Goal: Task Accomplishment & Management: Use online tool/utility

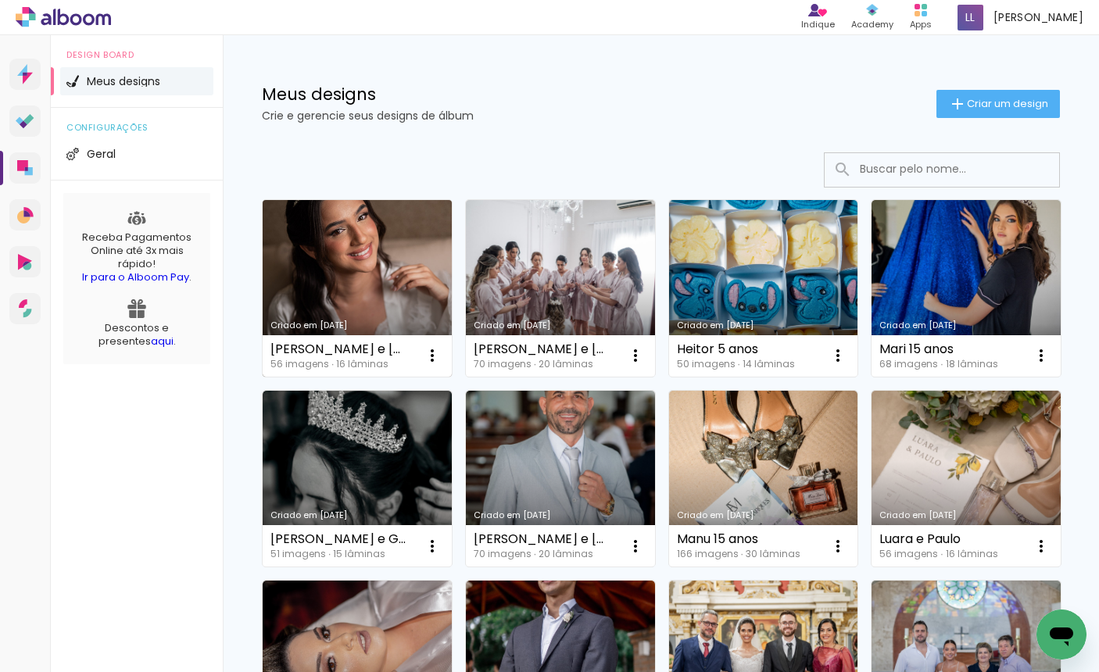
click at [380, 264] on link "Criado em [DATE]" at bounding box center [357, 288] width 189 height 177
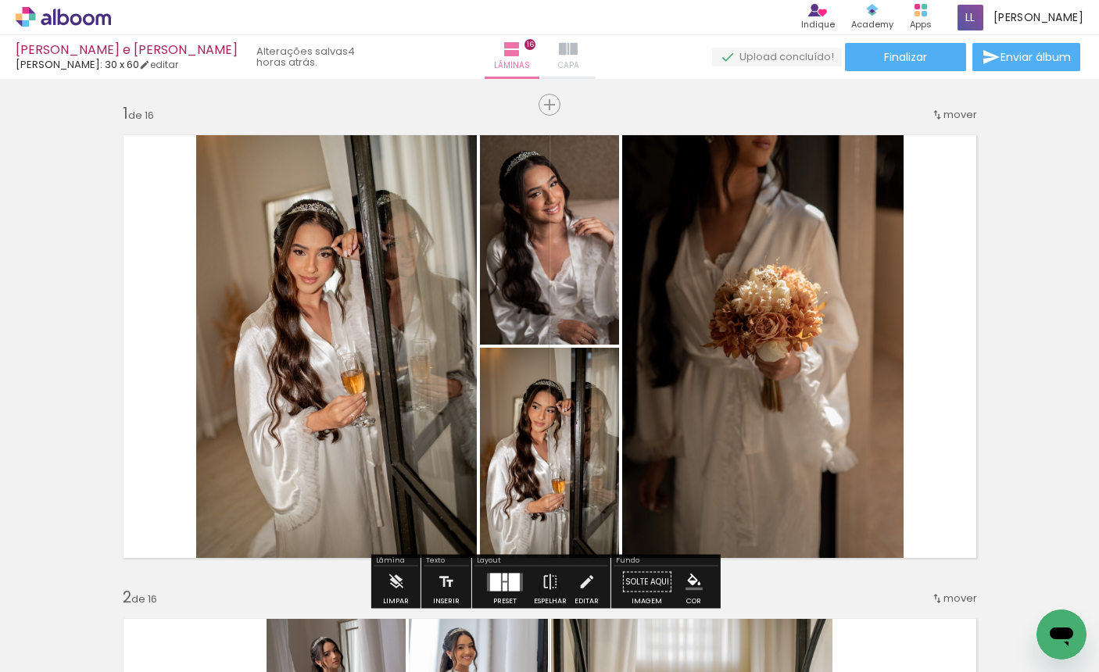
click at [572, 49] on iron-icon at bounding box center [568, 49] width 19 height 19
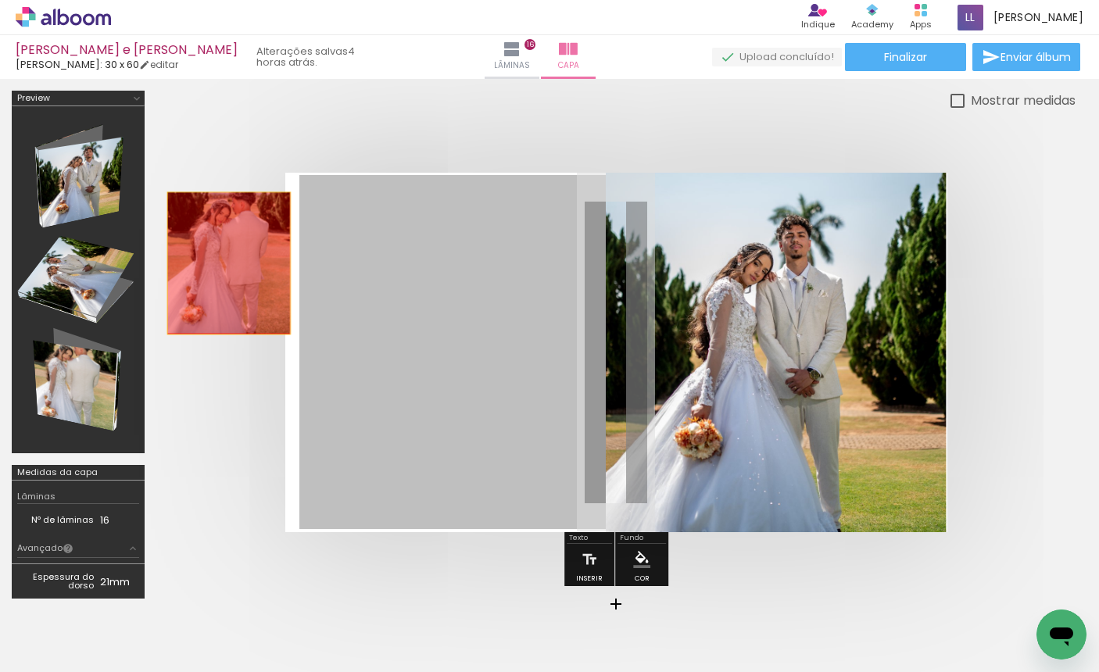
drag, startPoint x: 489, startPoint y: 360, endPoint x: 229, endPoint y: 264, distance: 277.9
click at [0, 0] on quentale-cover at bounding box center [0, 0] width 0 height 0
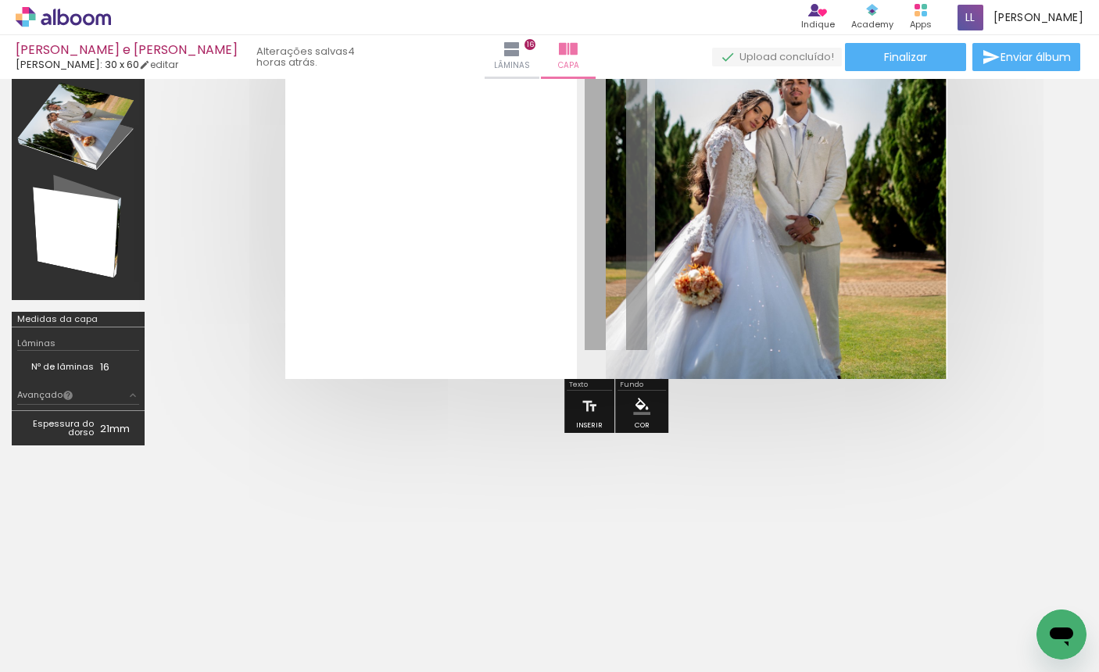
scroll to position [0, 675]
drag, startPoint x: 240, startPoint y: 668, endPoint x: 552, endPoint y: 662, distance: 312.0
click at [0, 0] on iron-horizontal-list at bounding box center [0, 0] width 0 height 0
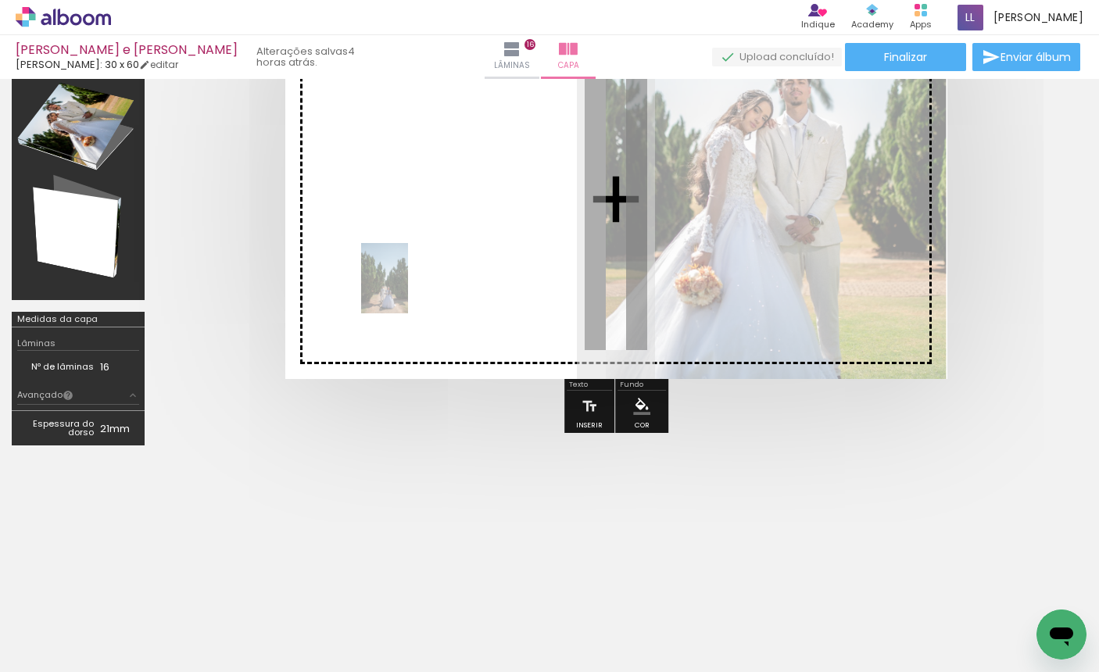
drag, startPoint x: 385, startPoint y: 550, endPoint x: 421, endPoint y: 256, distance: 297.0
click at [421, 256] on quentale-workspace at bounding box center [549, 336] width 1099 height 672
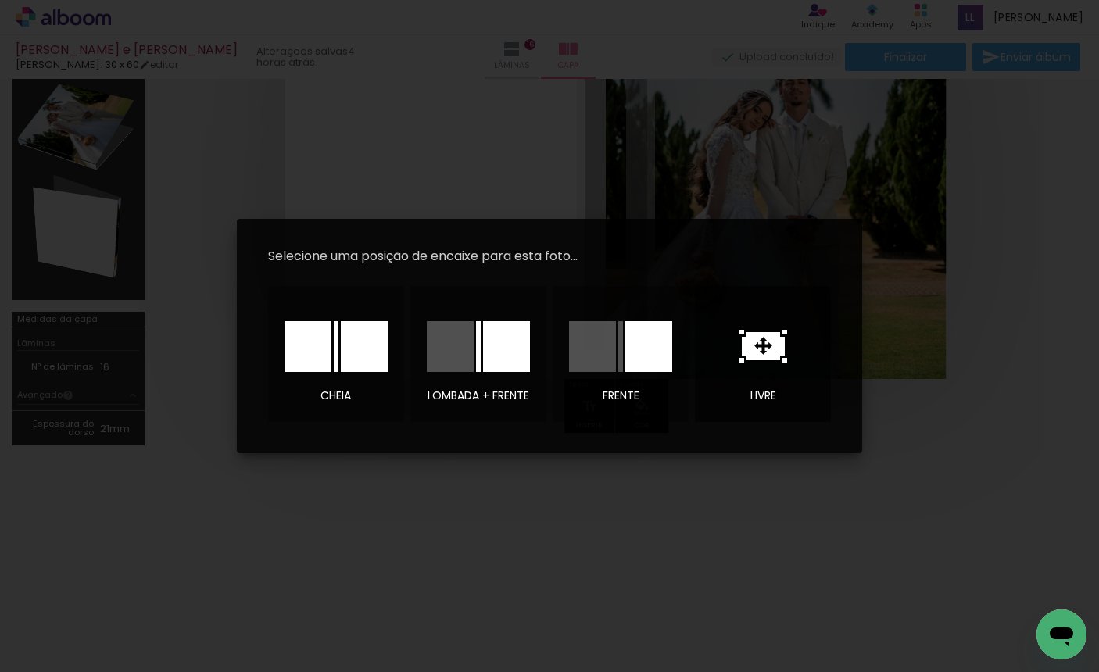
click at [0, 0] on icon at bounding box center [0, 0] width 0 height 0
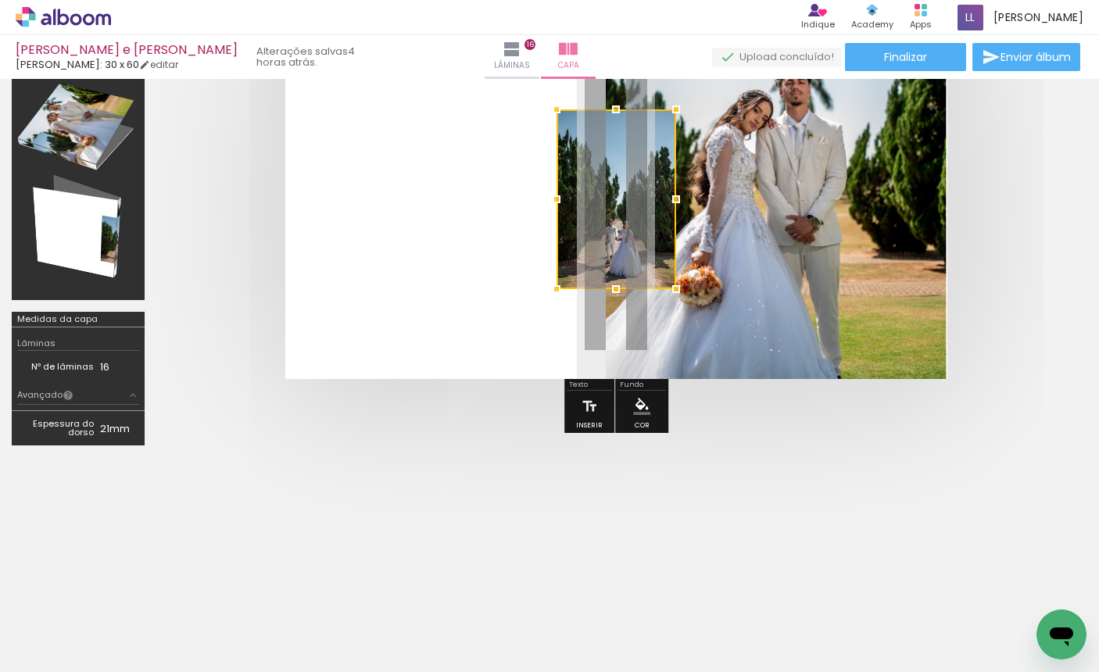
scroll to position [94, 0]
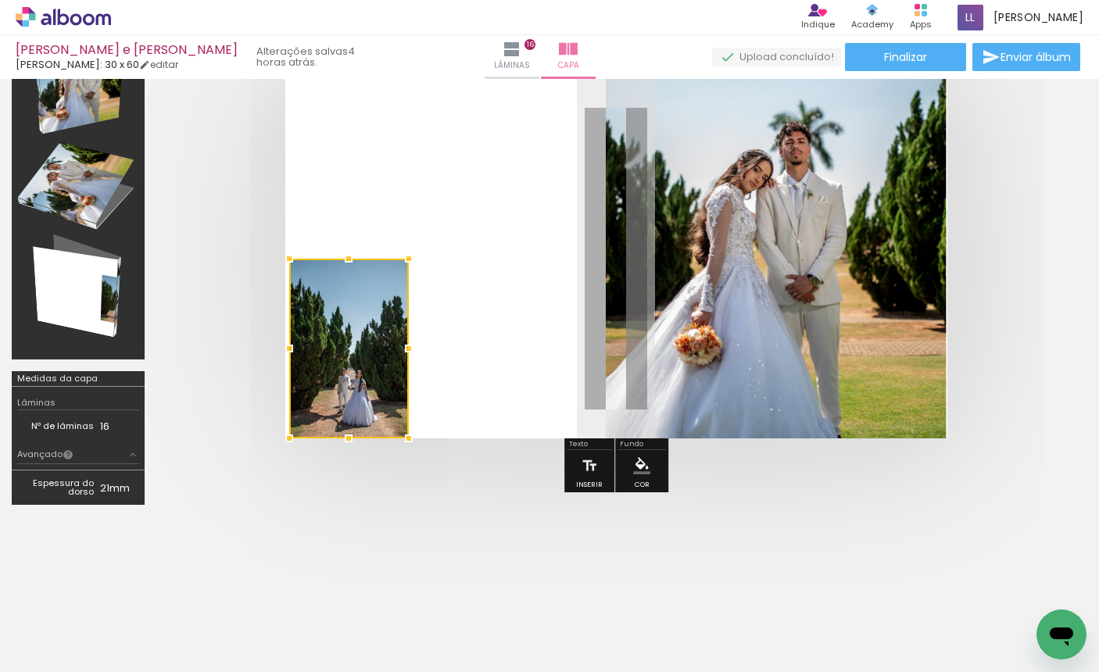
drag, startPoint x: 509, startPoint y: 290, endPoint x: 316, endPoint y: 382, distance: 214.0
click at [316, 382] on div at bounding box center [349, 349] width 120 height 180
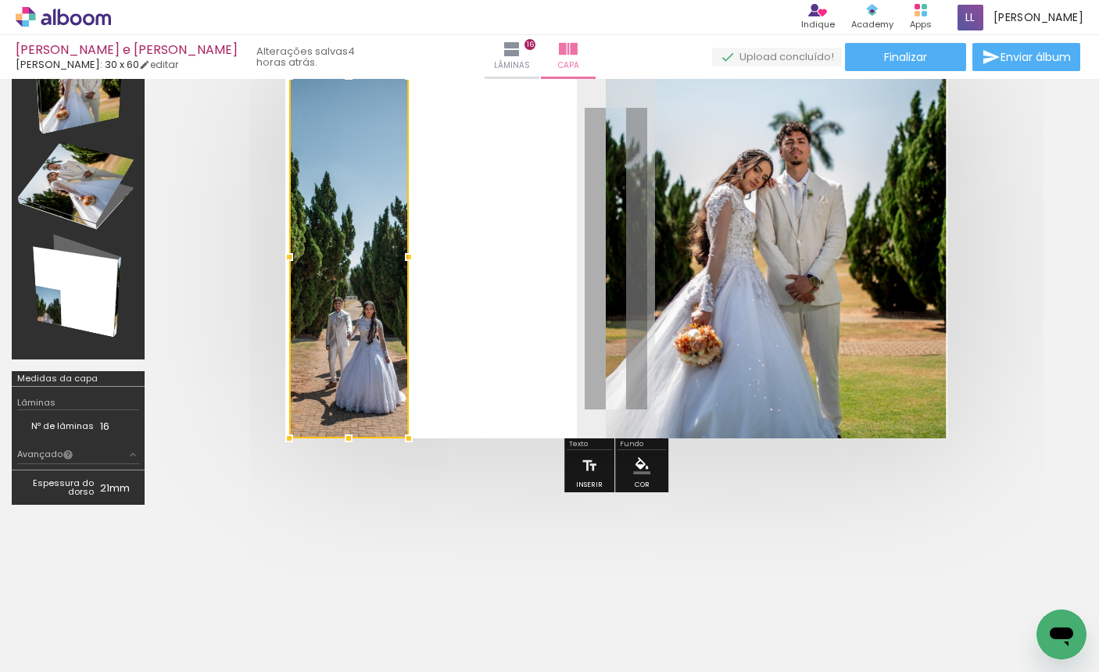
drag, startPoint x: 386, startPoint y: 134, endPoint x: 410, endPoint y: 38, distance: 99.0
click at [0, 0] on div "Vinicius e Marcela Luiz Fotógrafo: 30 x 60 editar 4 horas atrás. Lâminas 16 Cap…" at bounding box center [0, 0] width 0 height 0
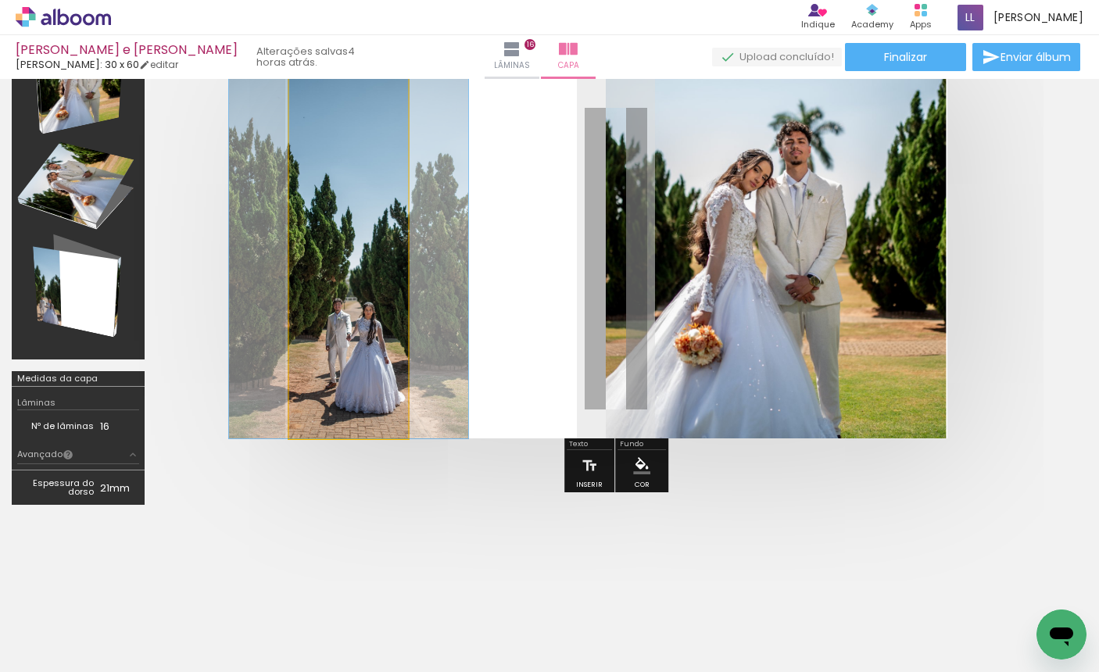
drag, startPoint x: 360, startPoint y: 235, endPoint x: 398, endPoint y: 254, distance: 42.0
click at [357, 235] on quentale-photo at bounding box center [349, 259] width 120 height 360
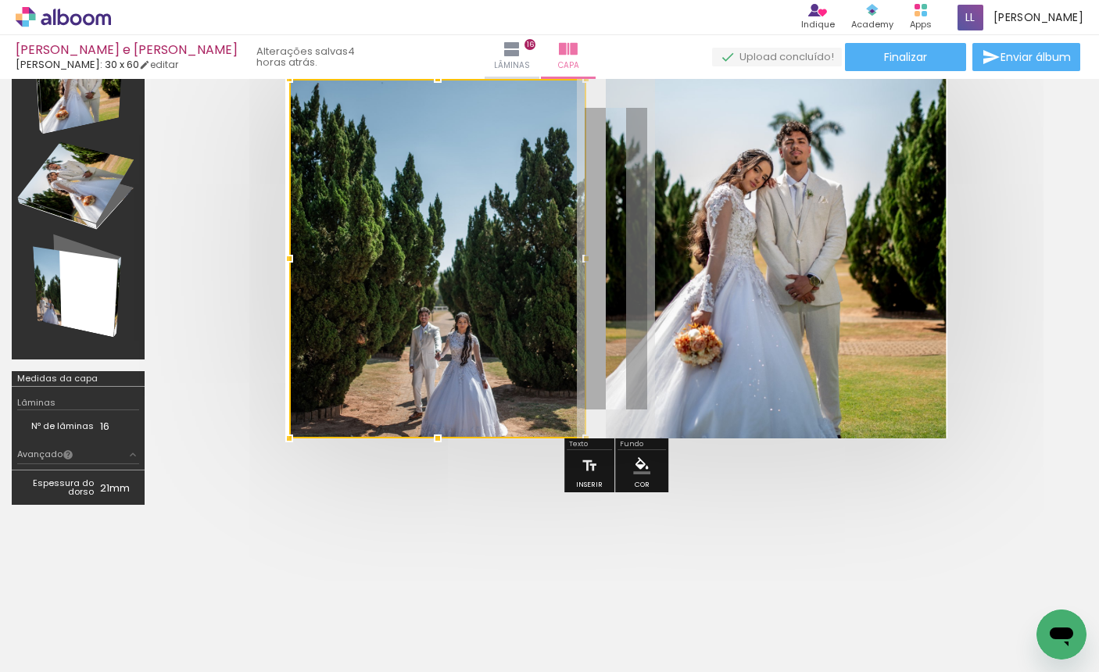
drag, startPoint x: 420, startPoint y: 262, endPoint x: 576, endPoint y: 267, distance: 156.5
click at [583, 265] on div at bounding box center [586, 258] width 31 height 31
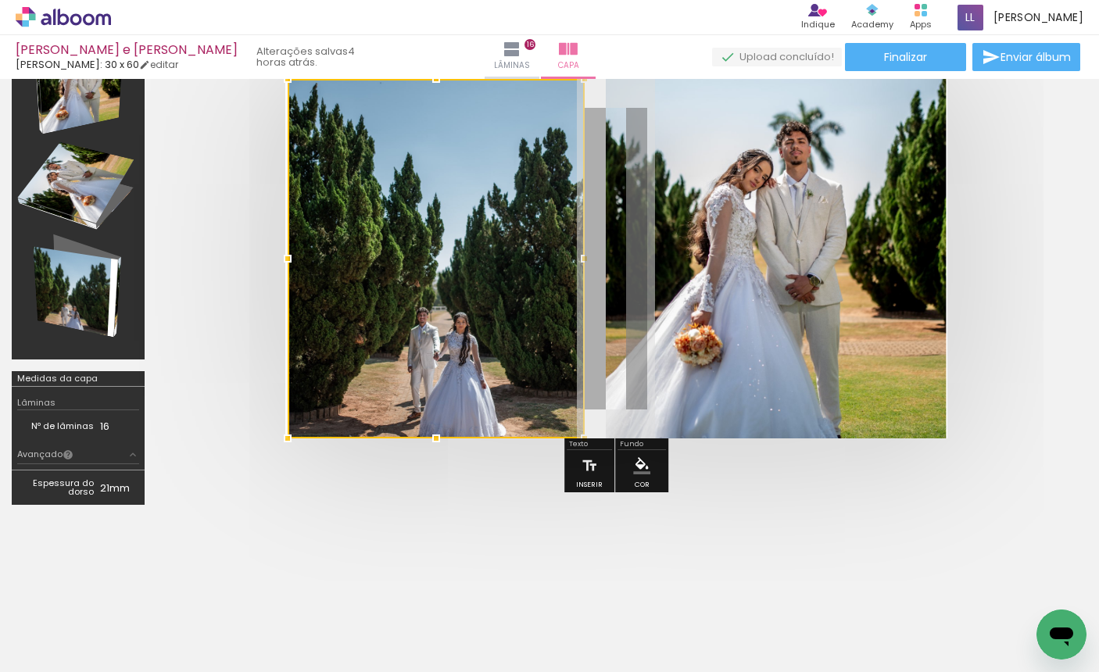
drag, startPoint x: 439, startPoint y: 291, endPoint x: 435, endPoint y: 241, distance: 50.3
click at [435, 241] on div at bounding box center [436, 259] width 297 height 360
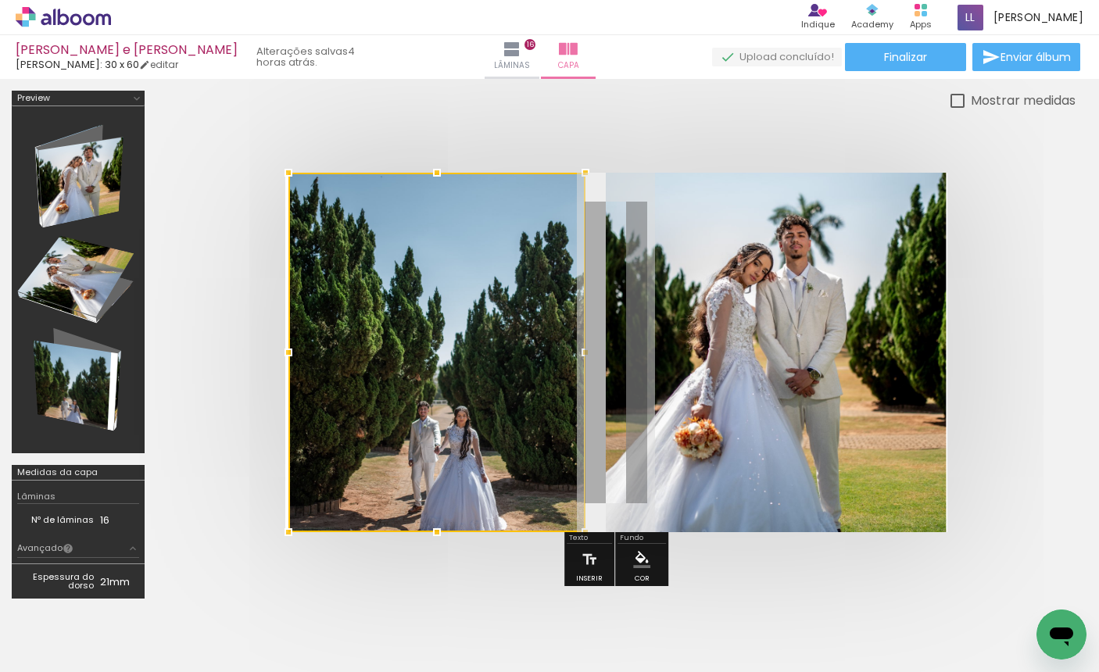
click at [0, 0] on div at bounding box center [0, 0] width 0 height 0
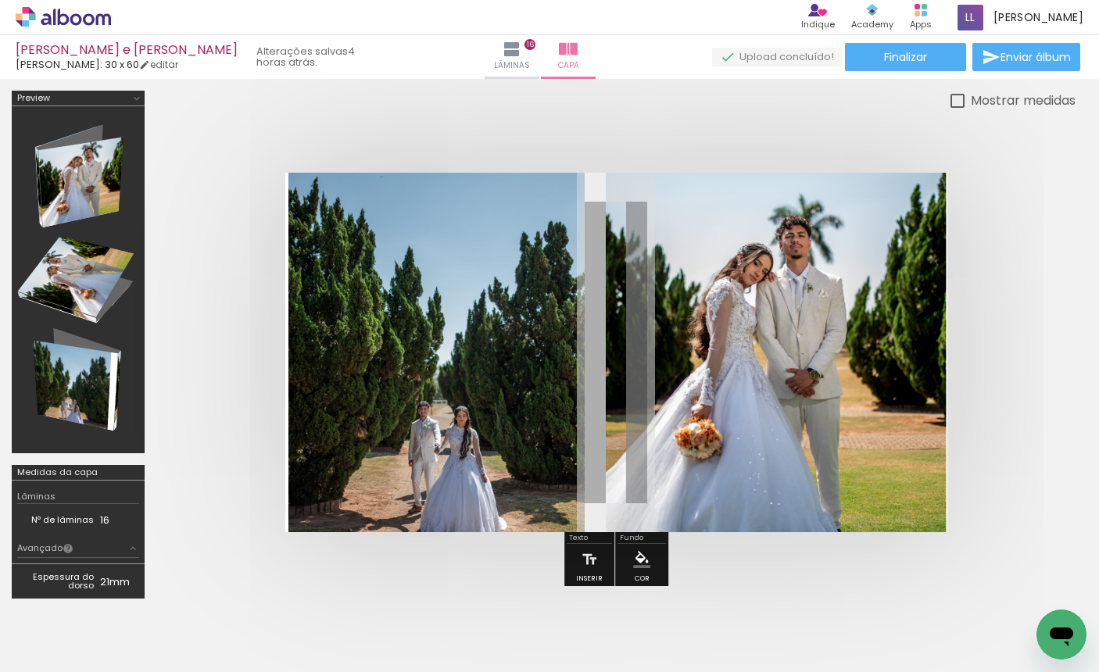
click at [401, 257] on quentale-photo at bounding box center [437, 353] width 297 height 360
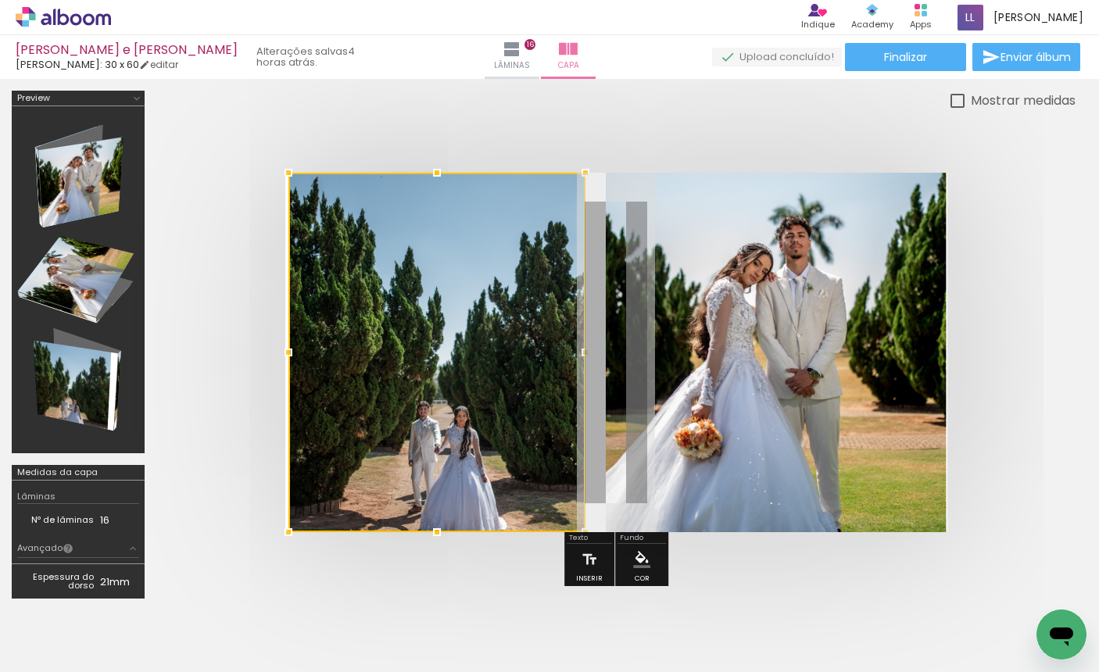
click at [0, 0] on div at bounding box center [0, 0] width 0 height 0
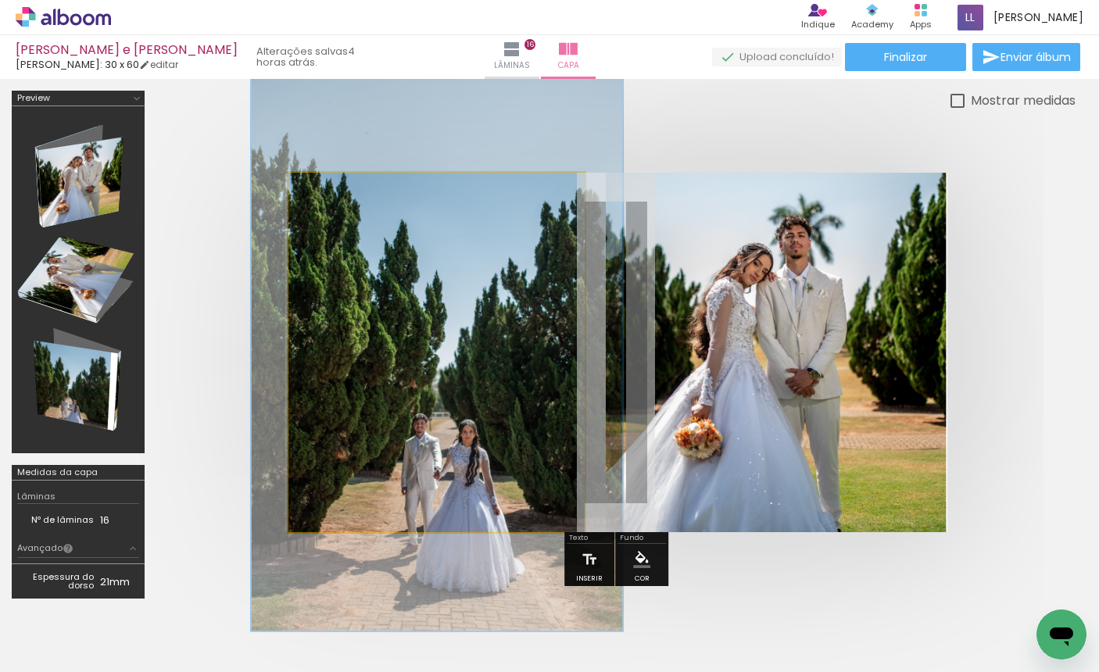
drag, startPoint x: 328, startPoint y: 187, endPoint x: 394, endPoint y: 253, distance: 93.4
type paper-slider "125"
click at [342, 190] on div at bounding box center [339, 189] width 14 height 14
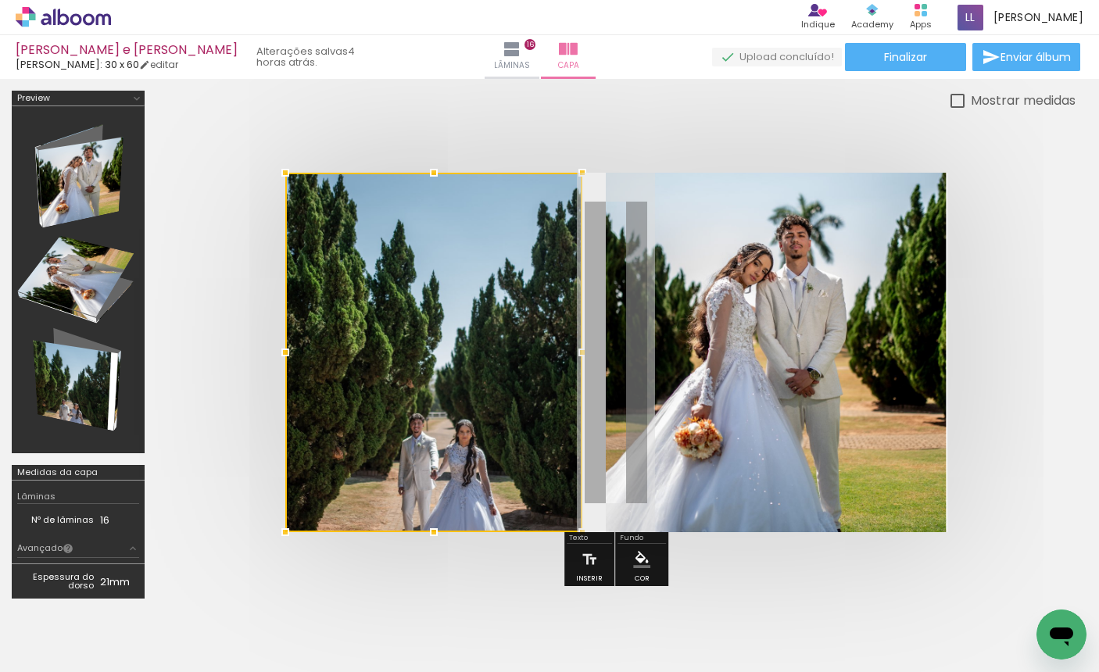
drag, startPoint x: 467, startPoint y: 468, endPoint x: 449, endPoint y: 350, distance: 120.2
click at [450, 350] on div at bounding box center [433, 353] width 297 height 360
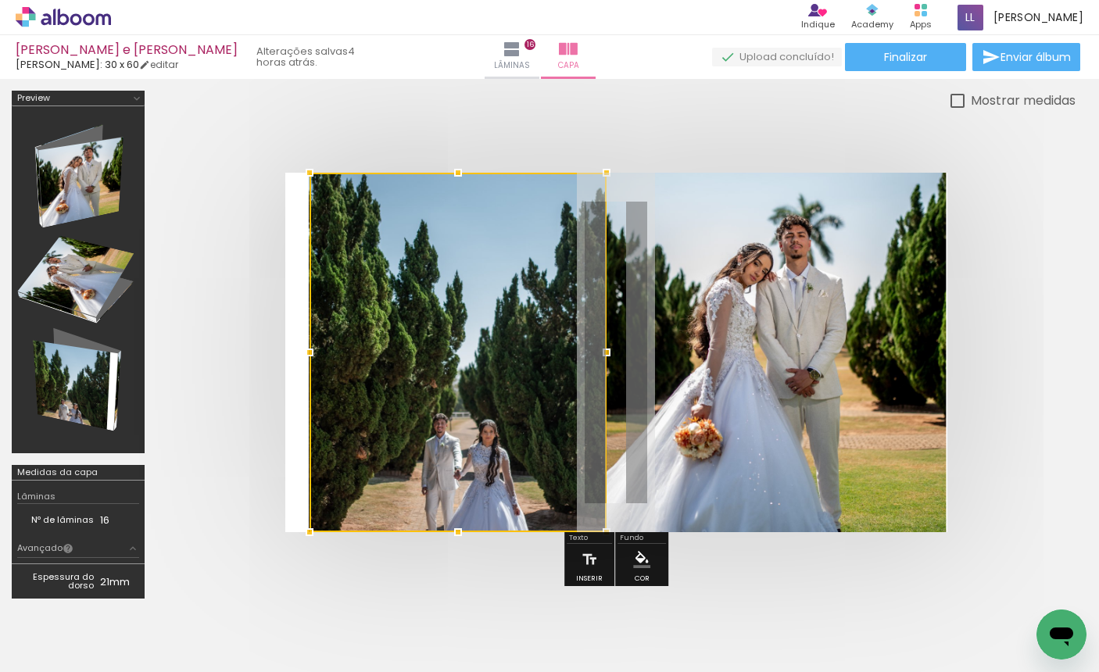
drag, startPoint x: 458, startPoint y: 443, endPoint x: 475, endPoint y: 369, distance: 76.2
click at [478, 359] on div at bounding box center [458, 353] width 297 height 360
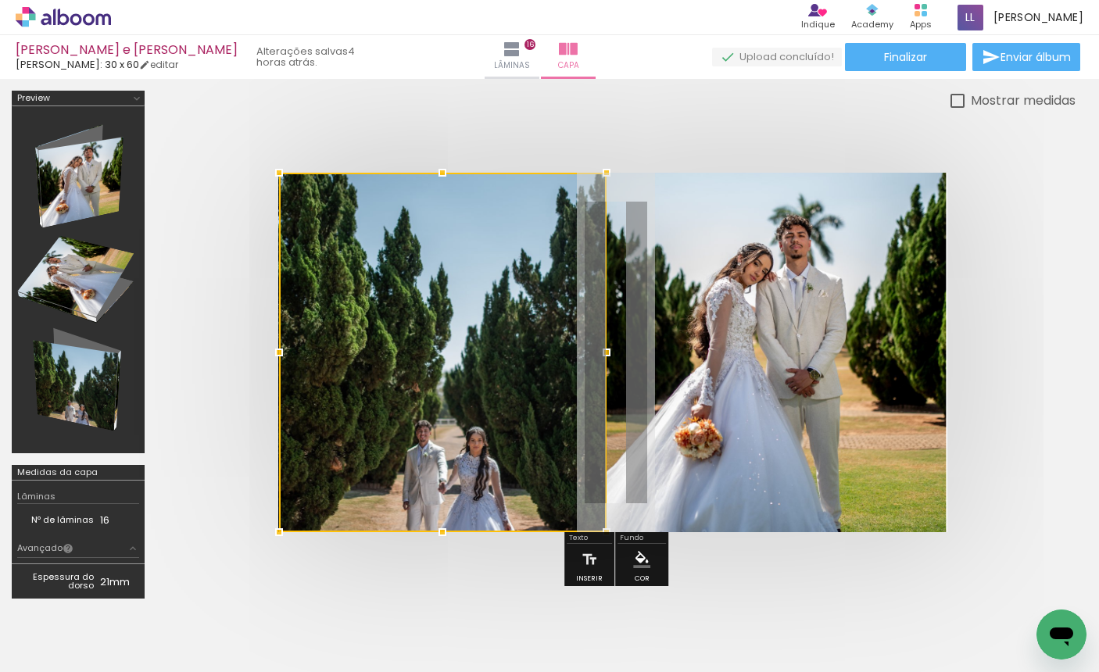
click at [306, 351] on div at bounding box center [443, 353] width 328 height 360
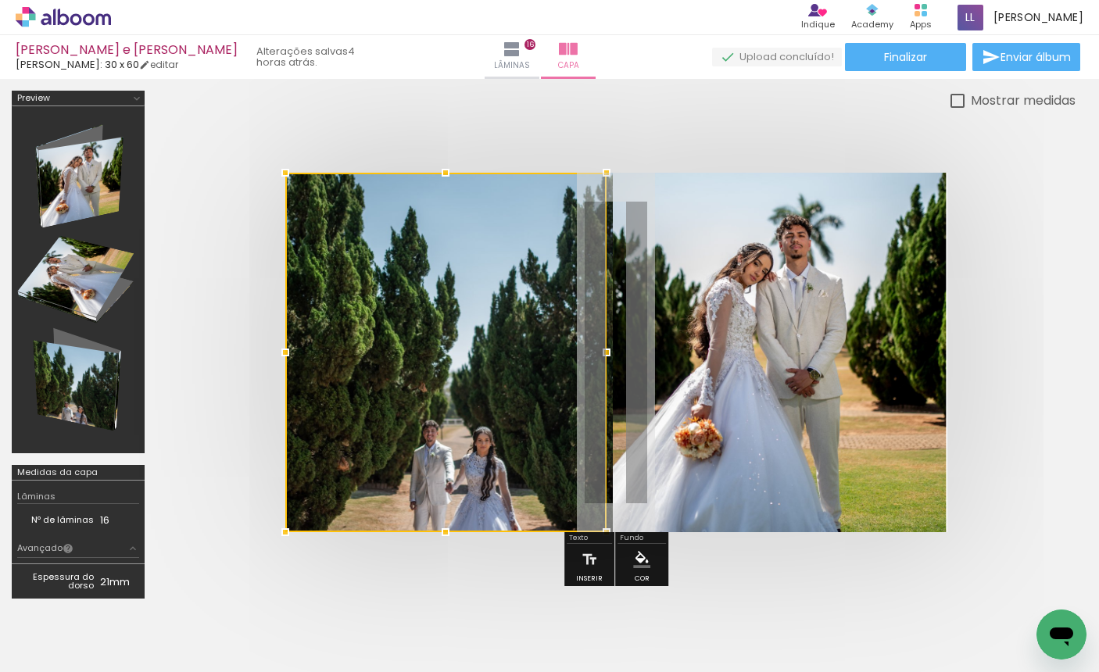
click at [0, 0] on div "Mostrar medidas" at bounding box center [0, 0] width 0 height 0
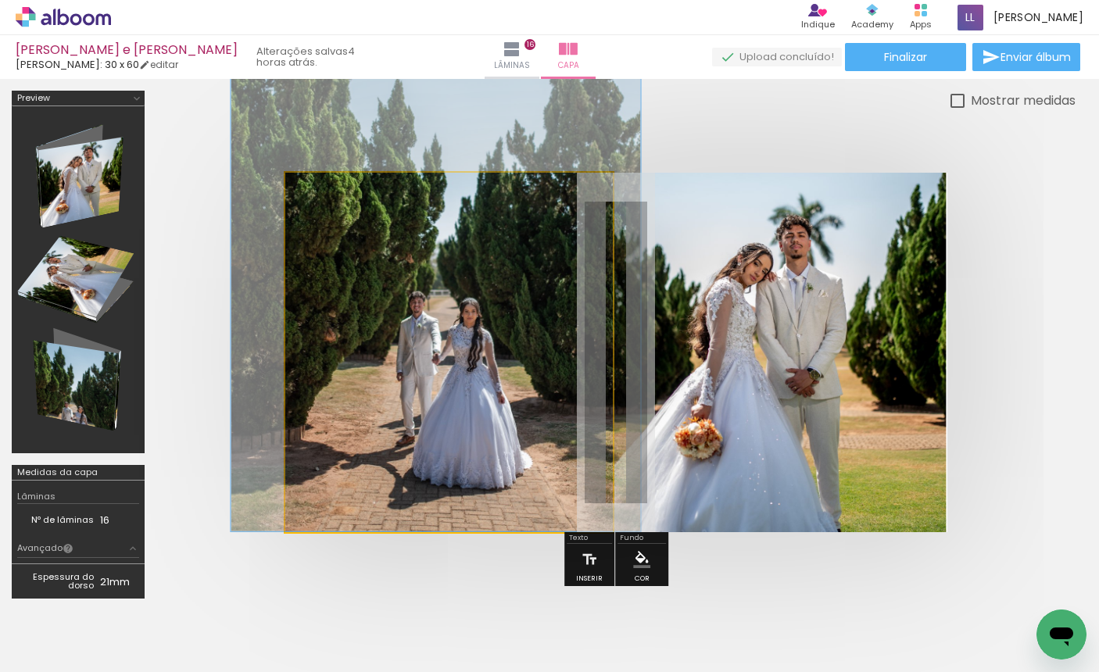
drag, startPoint x: 469, startPoint y: 427, endPoint x: 457, endPoint y: 289, distance: 139.0
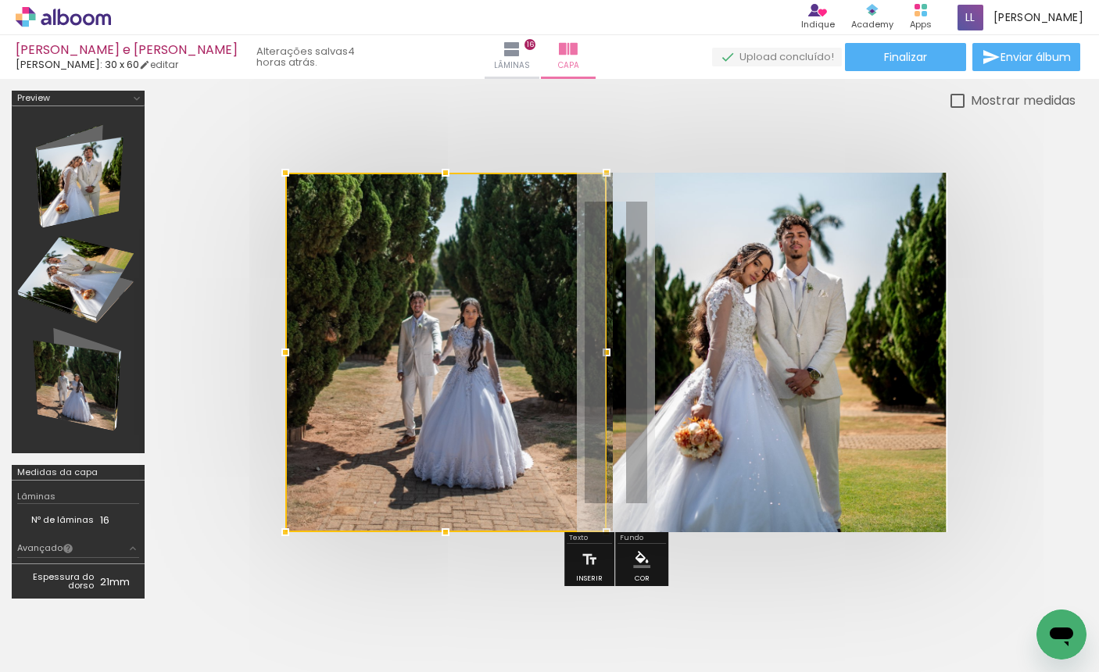
click at [0, 0] on div at bounding box center [0, 0] width 0 height 0
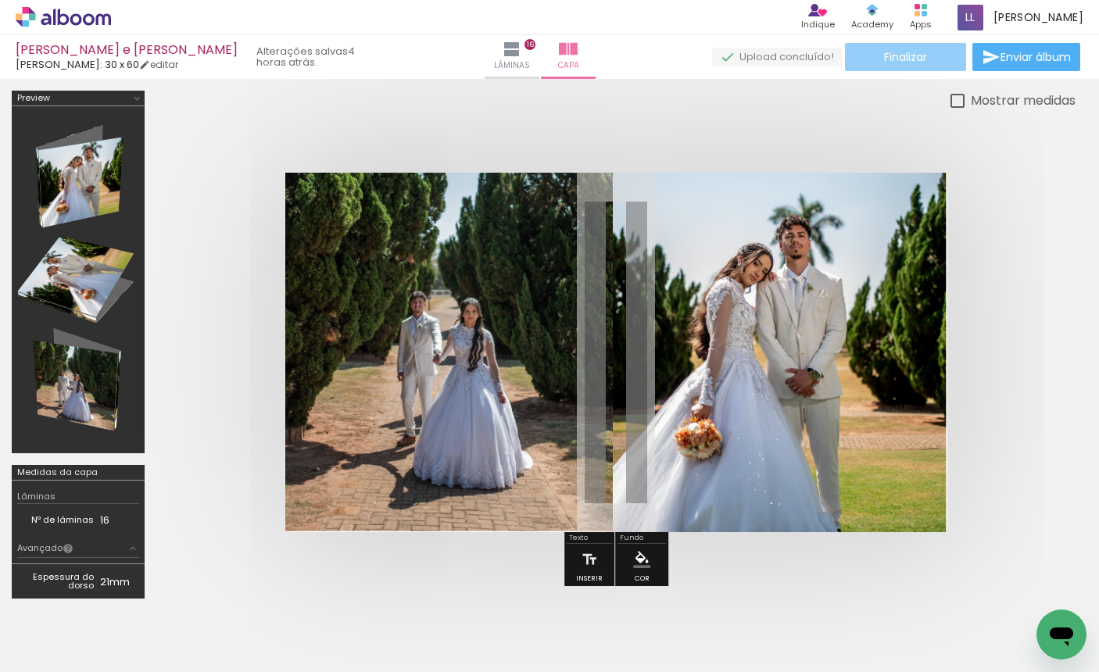
click at [910, 63] on span "Finalizar" at bounding box center [905, 57] width 43 height 11
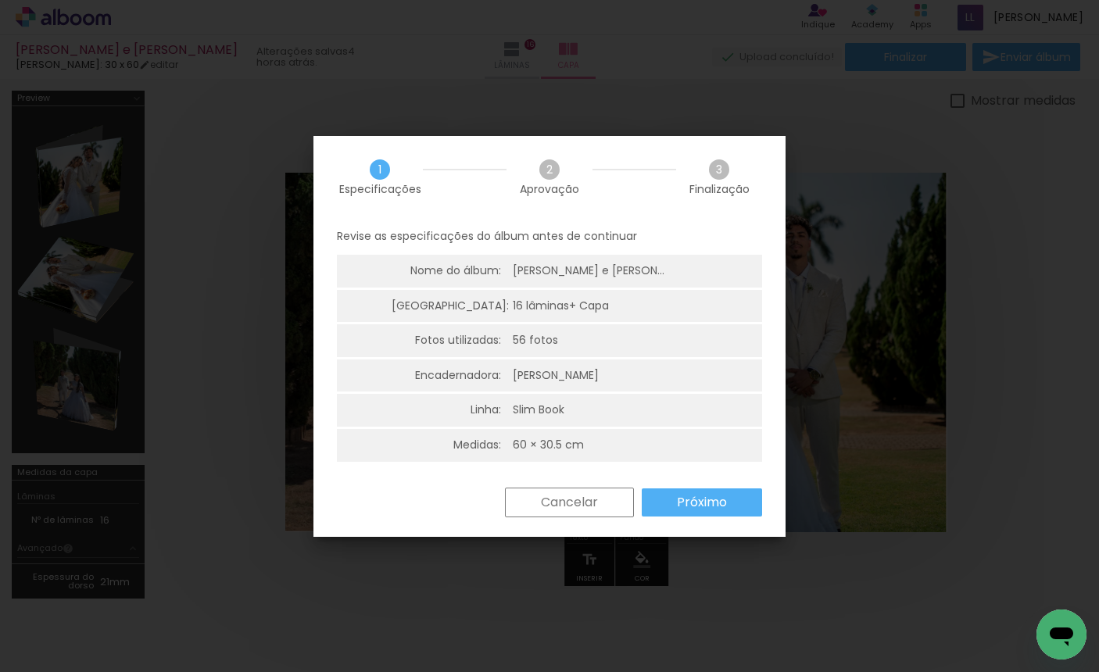
click at [0, 0] on slot "Próximo" at bounding box center [0, 0] width 0 height 0
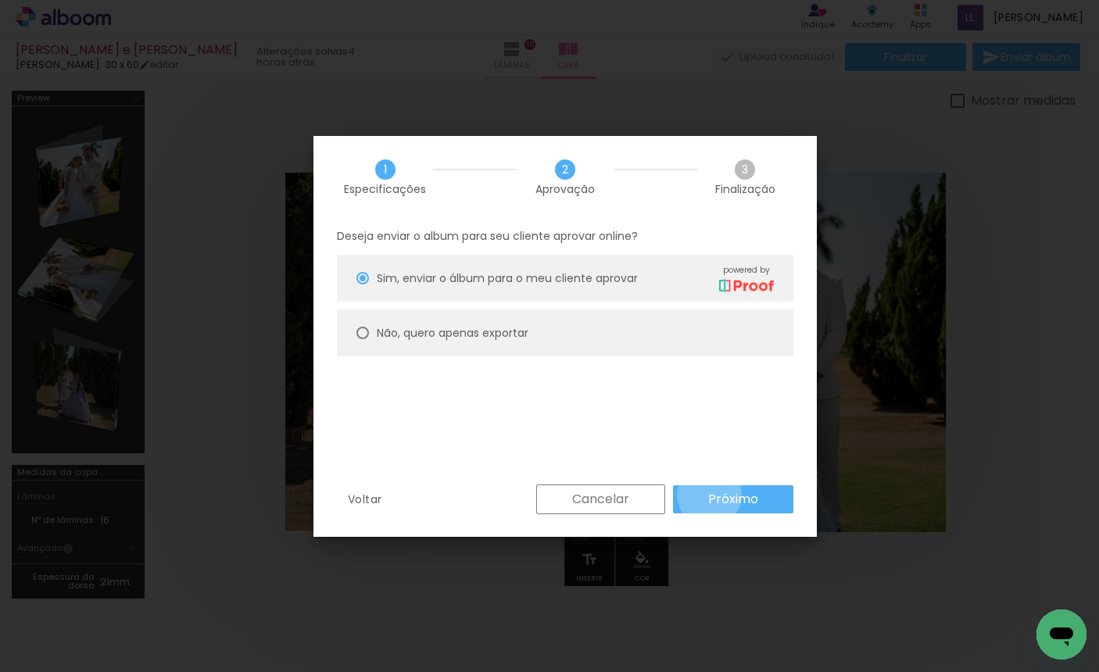
click at [0, 0] on slot "Próximo" at bounding box center [0, 0] width 0 height 0
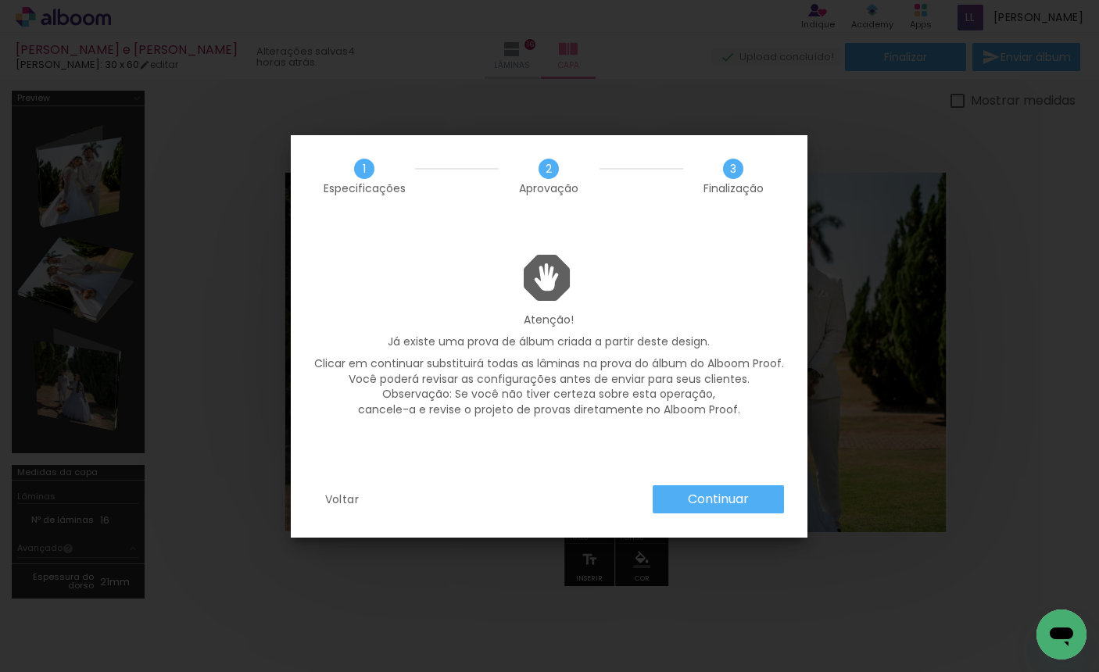
click at [0, 0] on slot "Continuar" at bounding box center [0, 0] width 0 height 0
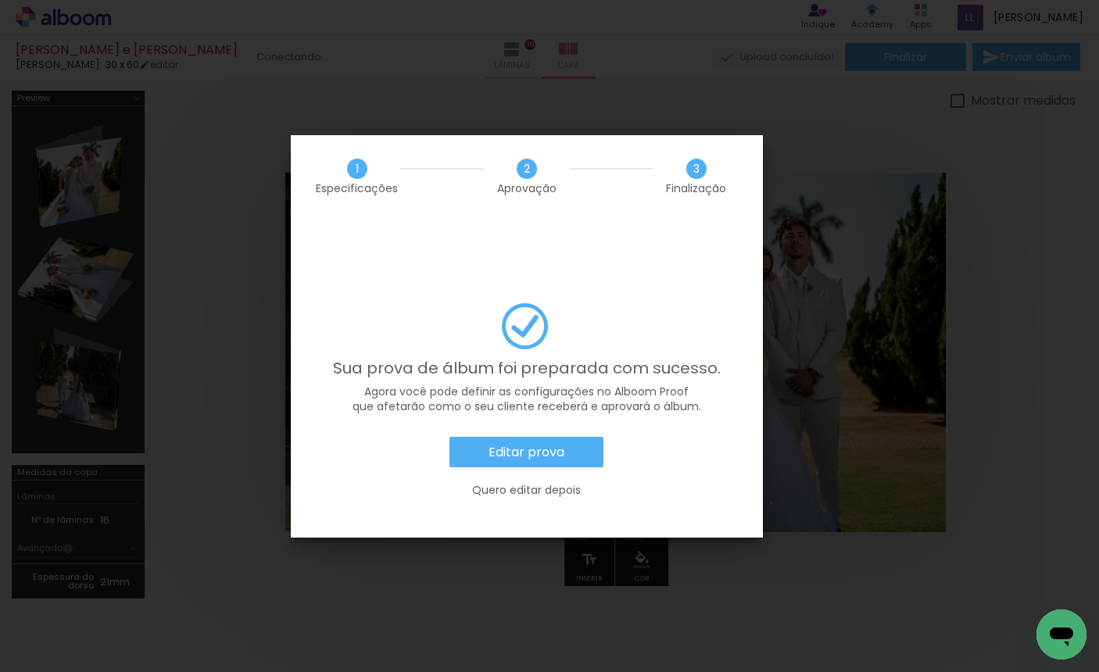
scroll to position [0, 2048]
